Goal: Check status: Check status

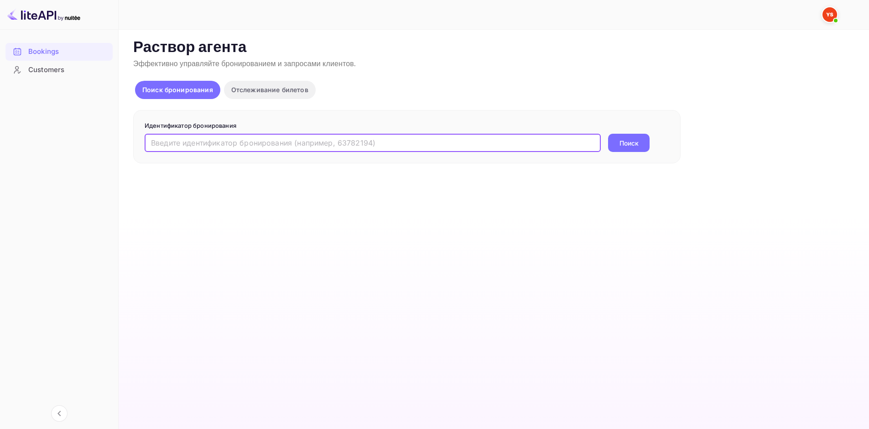
paste input "9978490"
type input "9978490"
click at [621, 136] on button "Поиск" at bounding box center [629, 143] width 42 height 18
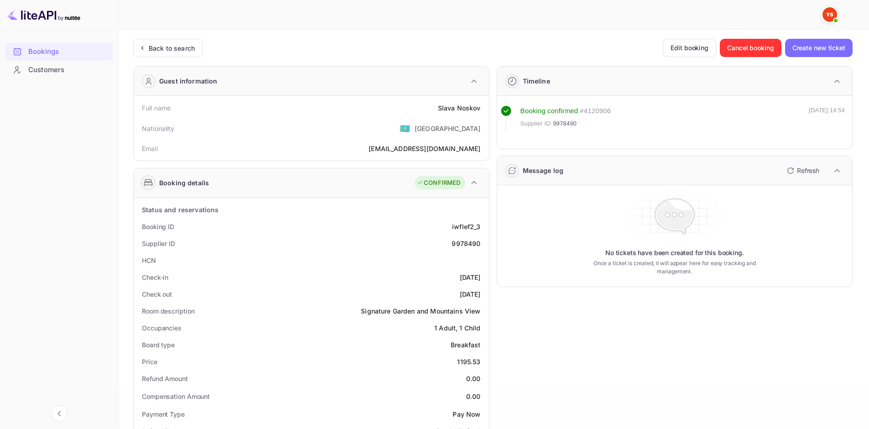
click at [447, 111] on ya-tr-span "Slava" at bounding box center [446, 108] width 17 height 8
copy div "[PERSON_NAME]"
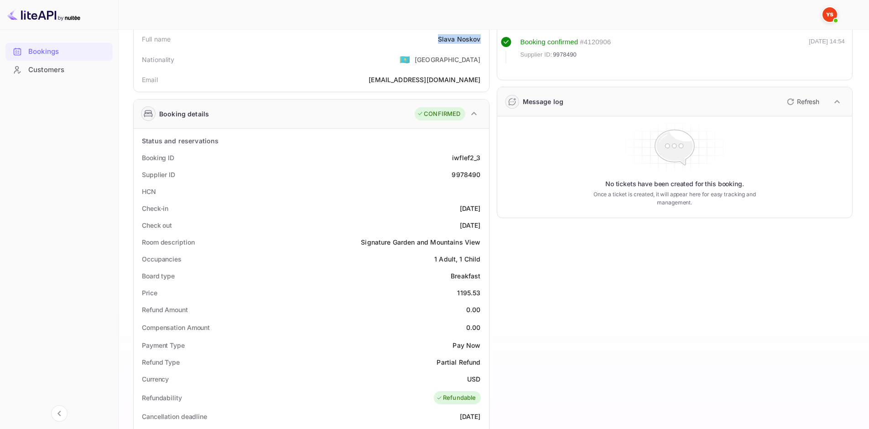
scroll to position [137, 0]
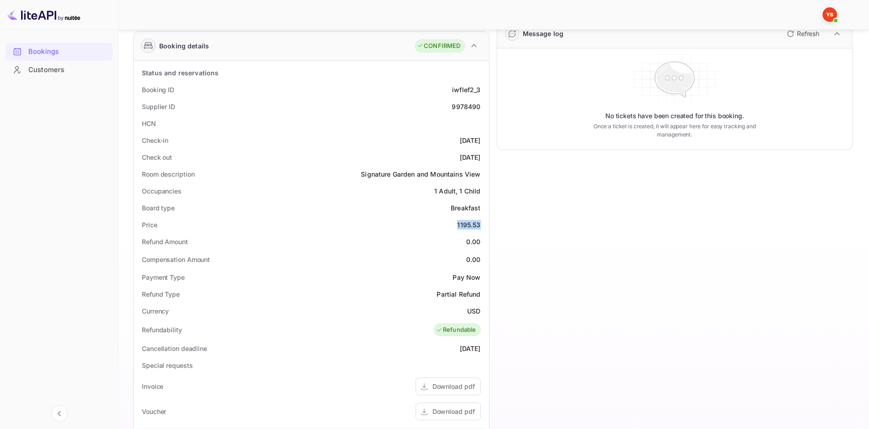
drag, startPoint x: 458, startPoint y: 224, endPoint x: 481, endPoint y: 224, distance: 23.3
click at [481, 224] on div "Price 1195.53" at bounding box center [311, 224] width 348 height 17
copy div "1195.53"
click at [474, 311] on ya-tr-span "USD" at bounding box center [473, 311] width 13 height 8
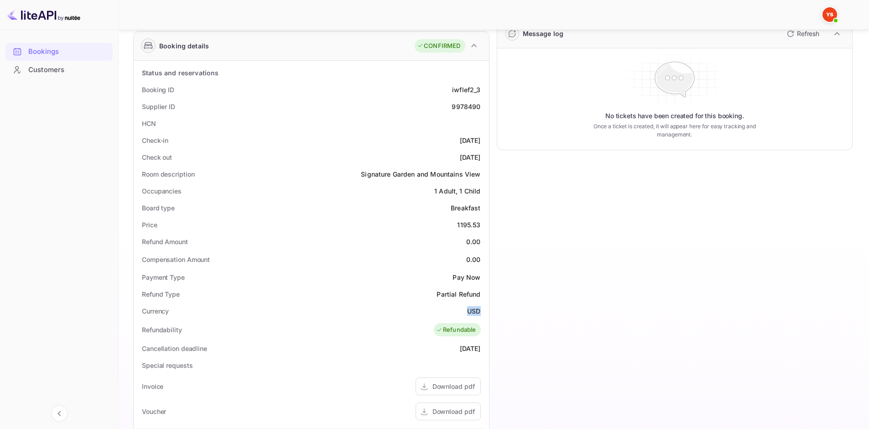
copy ya-tr-span "USD"
